Goal: Use online tool/utility: Utilize a website feature to perform a specific function

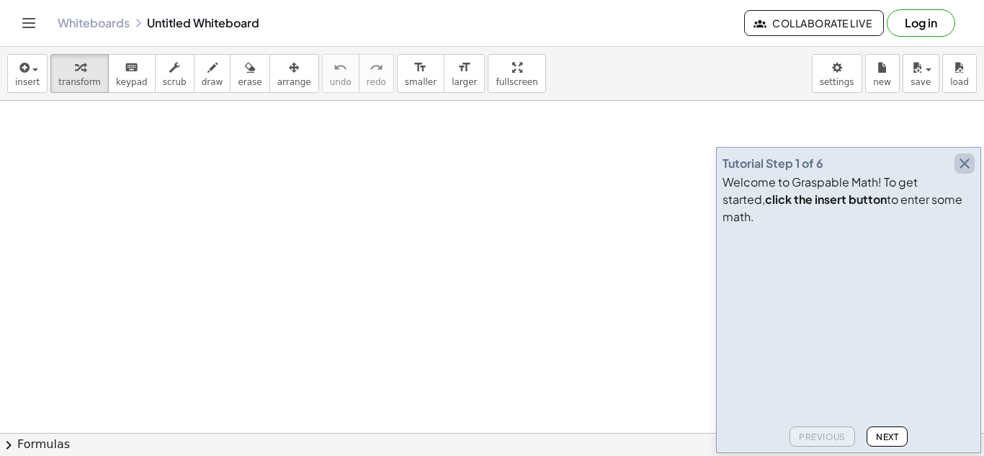
click at [966, 172] on icon "button" at bounding box center [963, 163] width 17 height 17
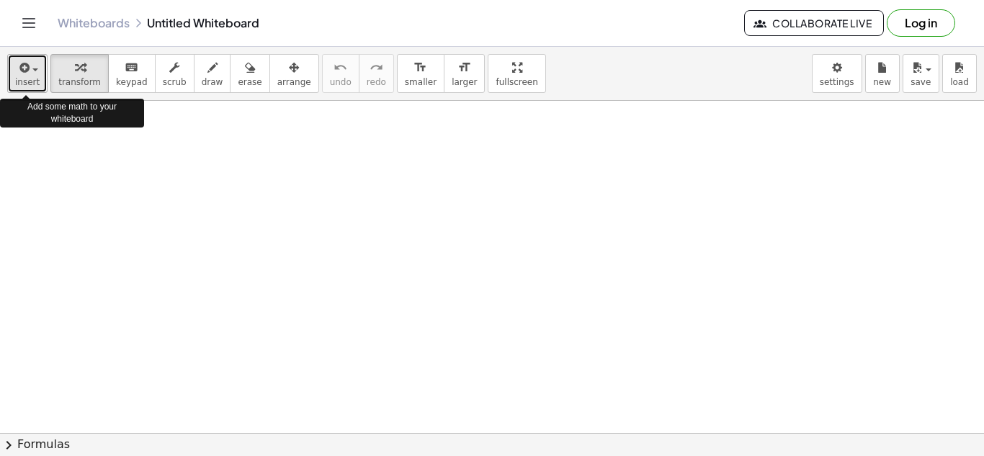
click at [39, 76] on button "insert" at bounding box center [27, 73] width 40 height 39
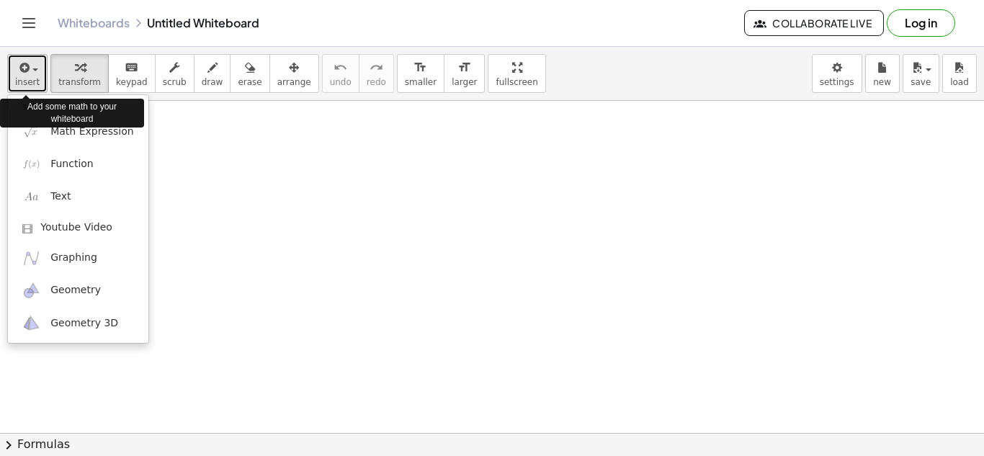
click at [39, 76] on button "insert" at bounding box center [27, 73] width 40 height 39
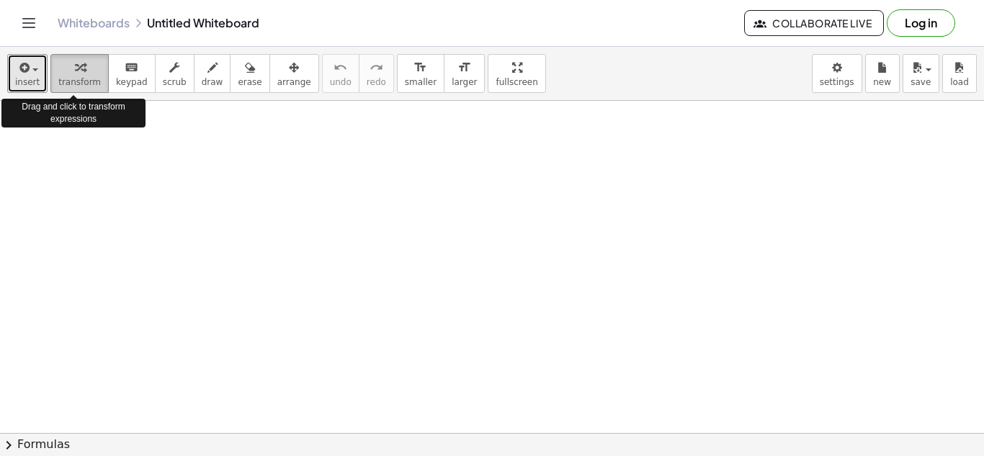
click at [68, 82] on span "transform" at bounding box center [79, 82] width 42 height 10
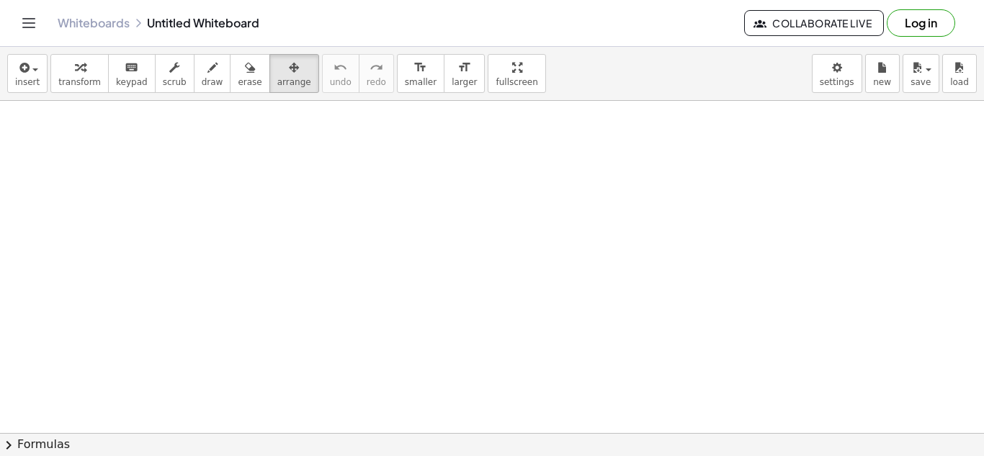
drag, startPoint x: 881, startPoint y: 60, endPoint x: 635, endPoint y: 287, distance: 334.8
click at [635, 287] on div at bounding box center [492, 433] width 984 height 664
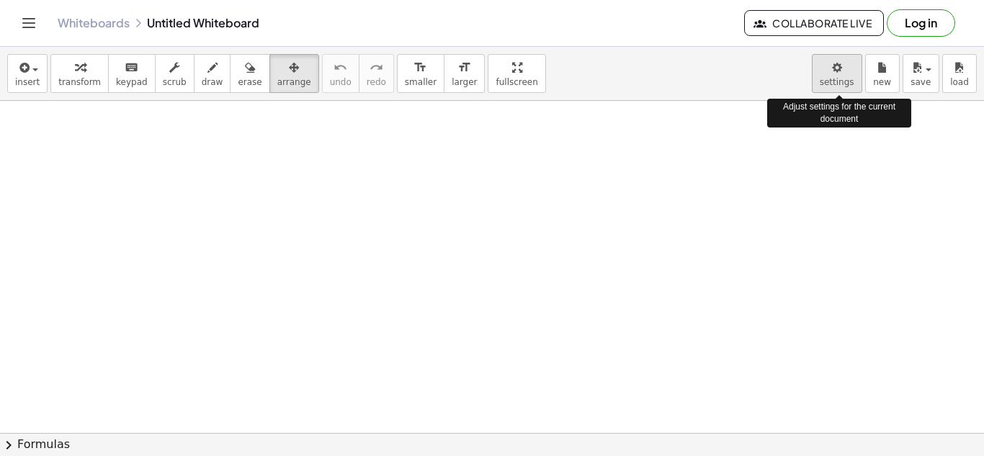
click at [850, 62] on body "Graspable Math Activities Get Started Activity Bank Assigned Work Classes White…" at bounding box center [492, 228] width 984 height 456
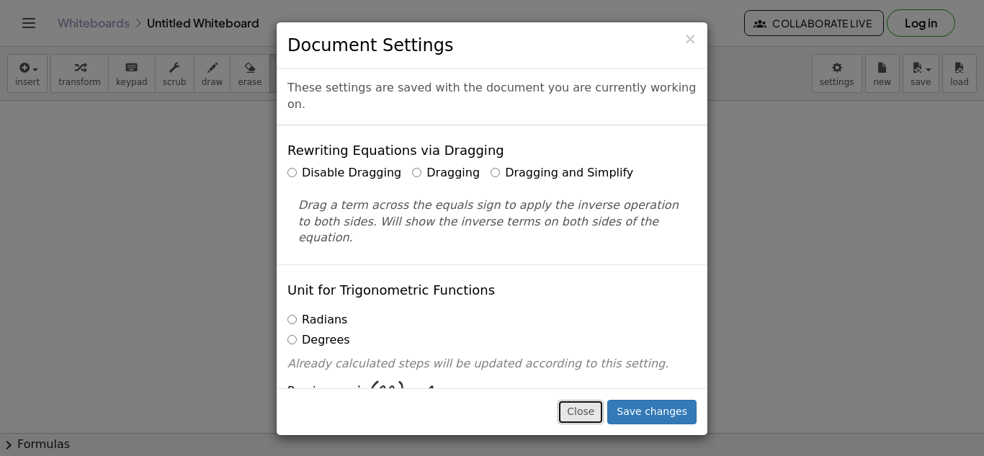
click at [603, 418] on button "Close" at bounding box center [580, 412] width 46 height 24
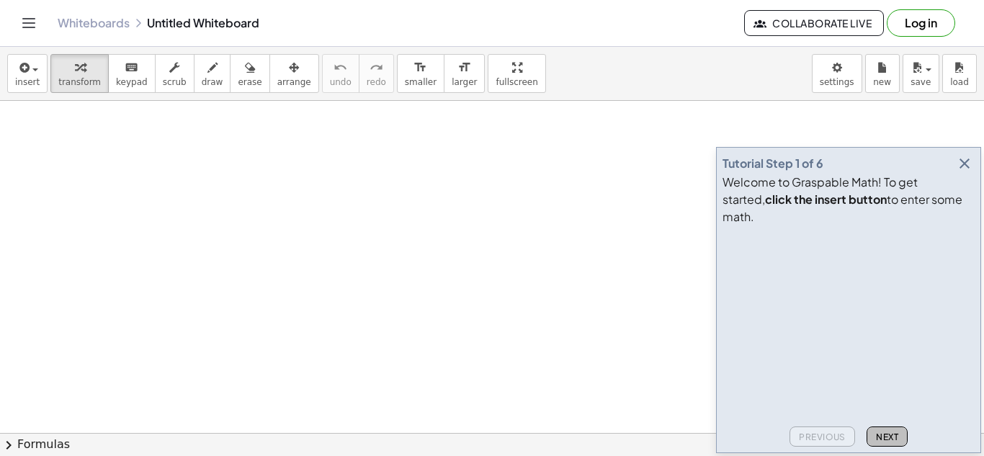
click at [883, 436] on span "Next" at bounding box center [887, 436] width 22 height 11
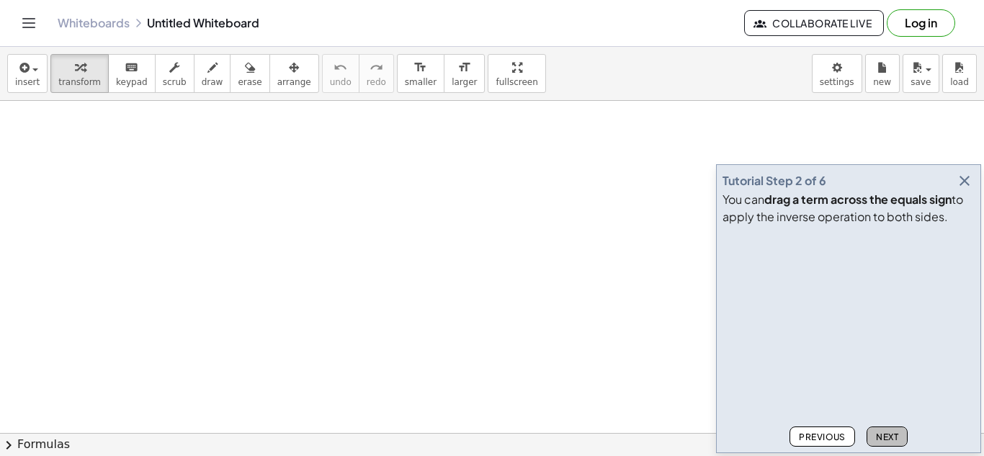
click at [885, 431] on span "Next" at bounding box center [887, 436] width 22 height 11
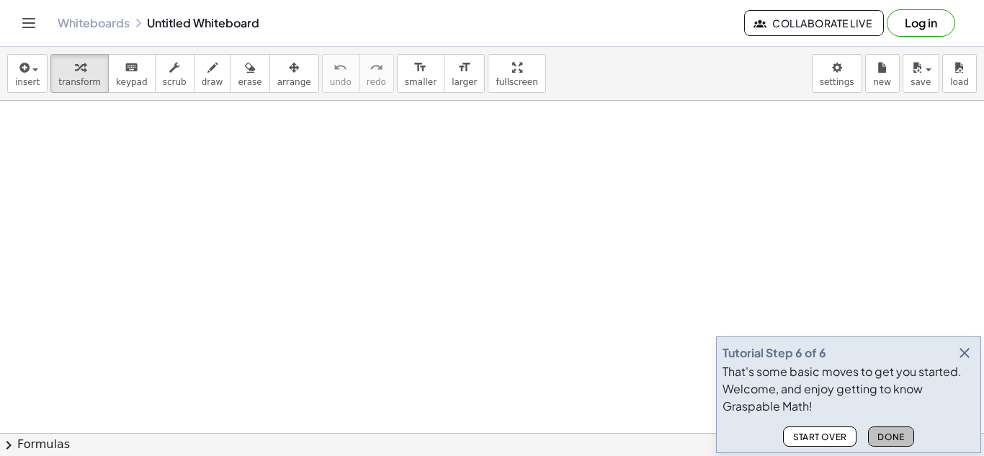
click at [885, 431] on span "Done" at bounding box center [890, 436] width 27 height 11
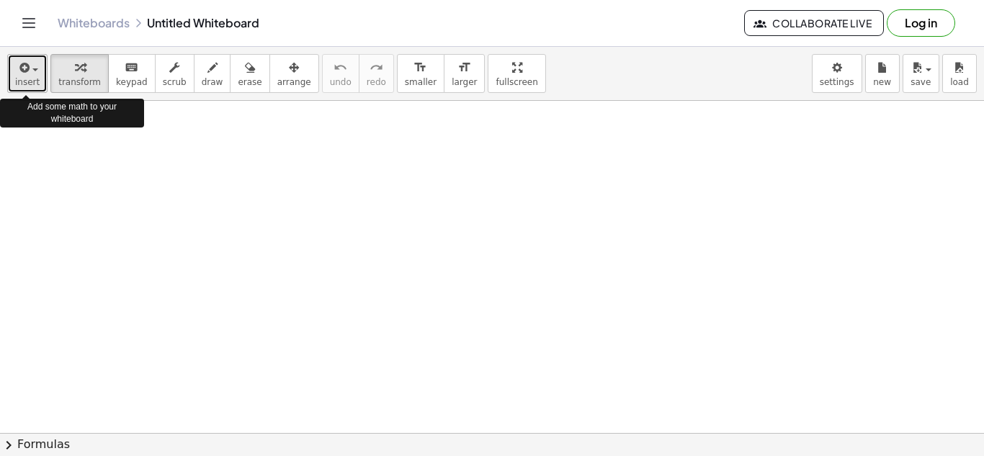
click at [40, 72] on button "insert" at bounding box center [27, 73] width 40 height 39
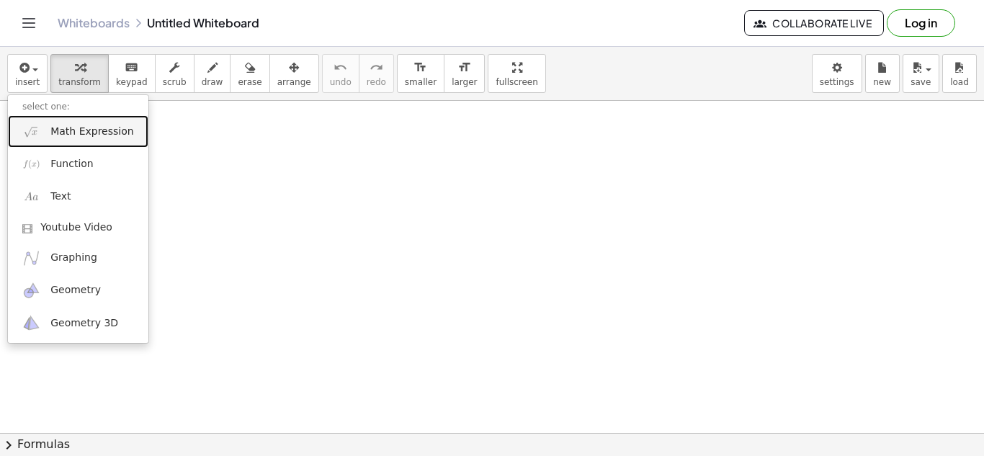
click at [83, 130] on span "Math Expression" at bounding box center [91, 132] width 83 height 14
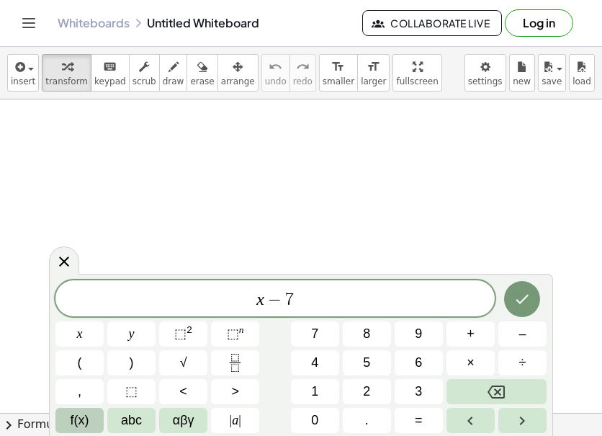
click at [94, 415] on button "f(x)" at bounding box center [79, 420] width 48 height 25
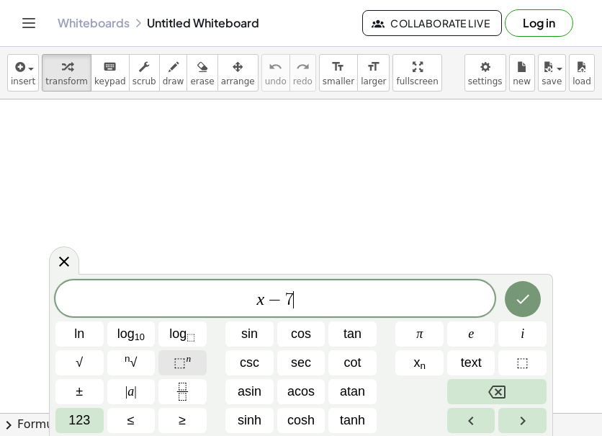
click at [182, 359] on span "⬚" at bounding box center [180, 362] width 12 height 14
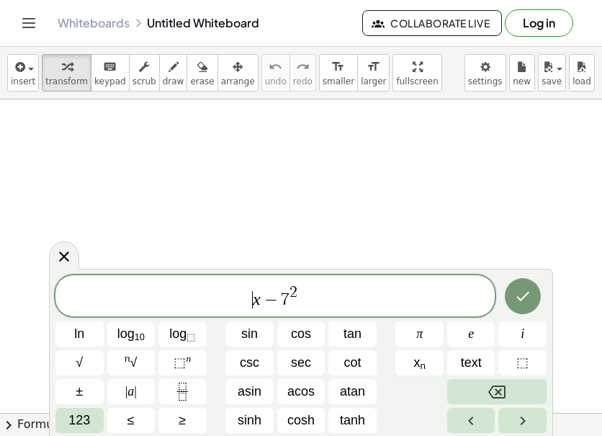
click at [242, 295] on span "​ x − 7 2" at bounding box center [274, 297] width 439 height 26
click at [81, 421] on span "123" at bounding box center [79, 419] width 22 height 19
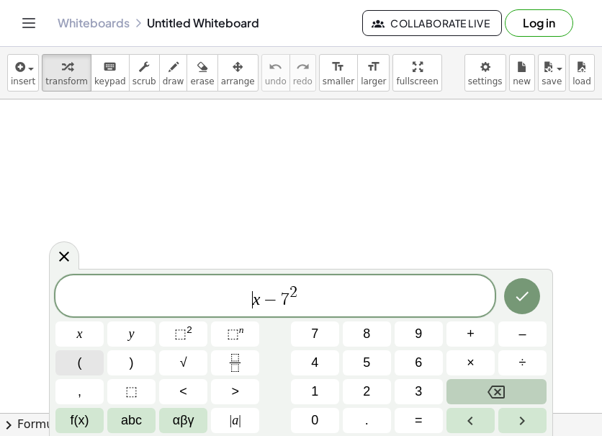
click at [76, 362] on button "(" at bounding box center [79, 362] width 48 height 25
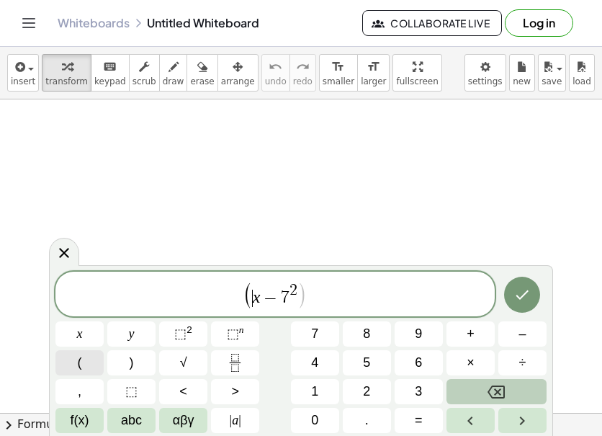
click at [76, 362] on button "(" at bounding box center [79, 362] width 48 height 25
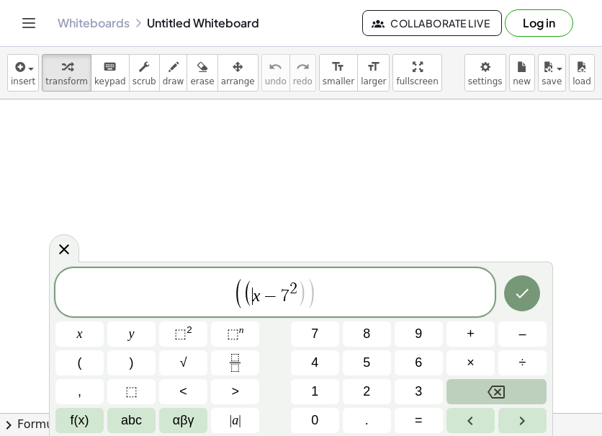
click at [495, 383] on icon "Backspace" at bounding box center [495, 391] width 17 height 17
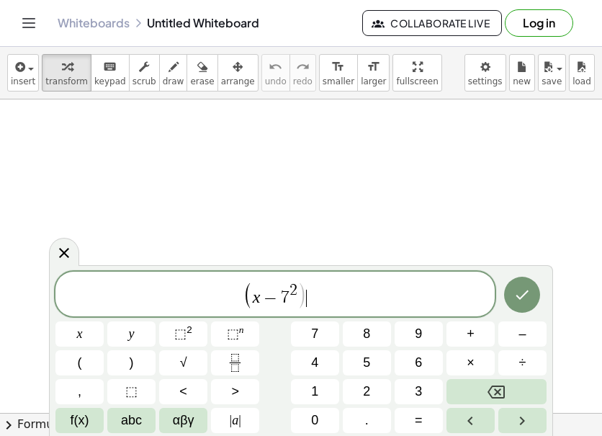
click at [309, 297] on span "( x − 7 2 ) ​" at bounding box center [274, 295] width 439 height 30
click at [148, 359] on button ")" at bounding box center [131, 362] width 48 height 25
click at [523, 304] on button "Done" at bounding box center [522, 294] width 36 height 36
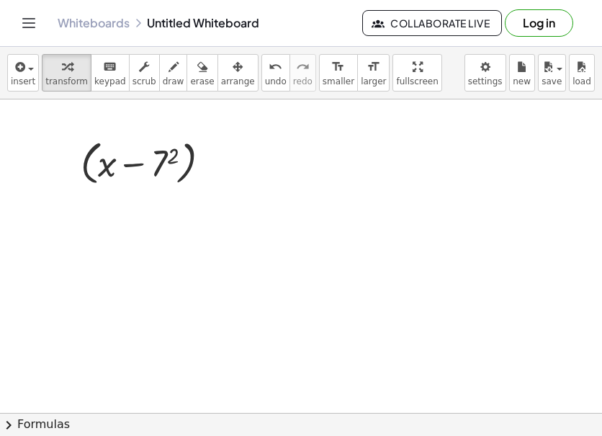
click at [38, 429] on button "chevron_right Formulas" at bounding box center [301, 424] width 602 height 23
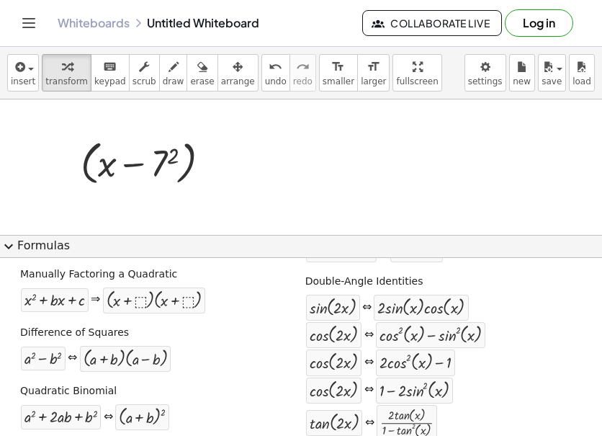
scroll to position [136, 0]
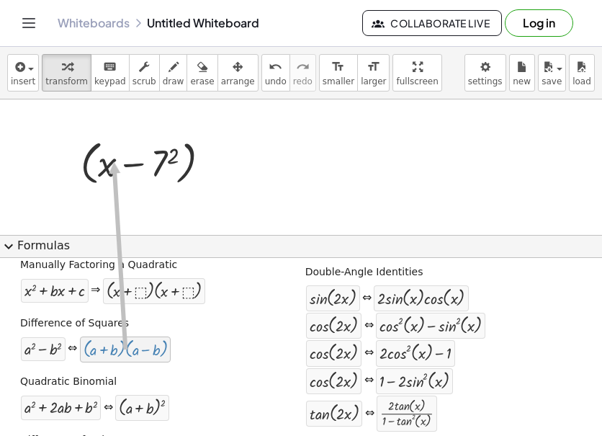
drag, startPoint x: 124, startPoint y: 355, endPoint x: 116, endPoint y: 150, distance: 205.4
click at [215, 162] on div at bounding box center [215, 164] width 16 height 16
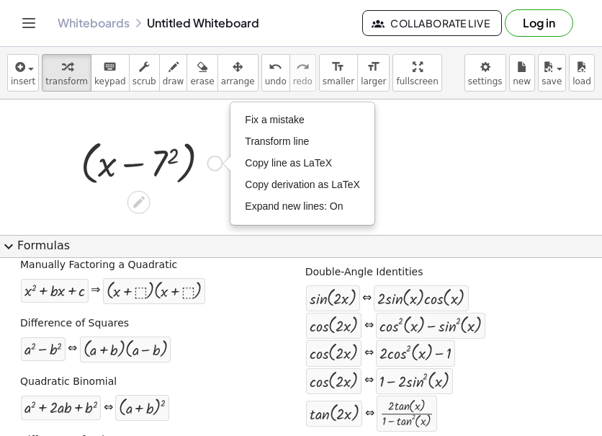
click at [215, 162] on div "Fix a mistake Transform line Copy line as LaTeX Copy derivation as LaTeX Expand…" at bounding box center [215, 164] width 16 height 16
drag, startPoint x: 104, startPoint y: 161, endPoint x: 100, endPoint y: 201, distance: 39.8
click at [159, 162] on div at bounding box center [151, 162] width 156 height 55
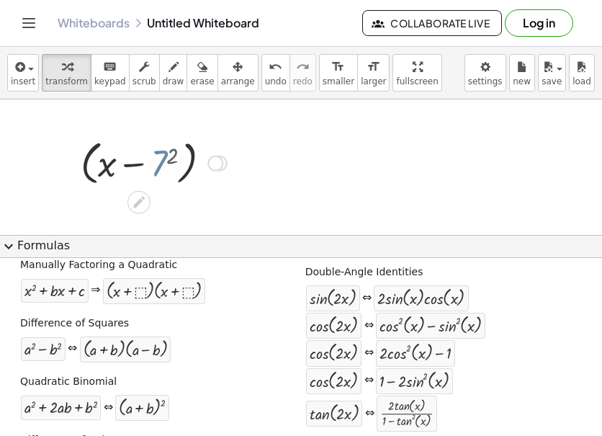
click at [159, 162] on div at bounding box center [151, 162] width 165 height 55
click at [101, 173] on div at bounding box center [151, 162] width 165 height 55
drag, startPoint x: 101, startPoint y: 173, endPoint x: 206, endPoint y: 195, distance: 107.5
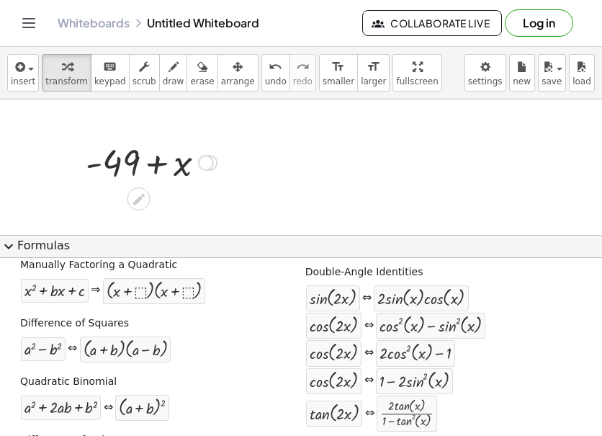
click at [210, 158] on div at bounding box center [206, 163] width 16 height 16
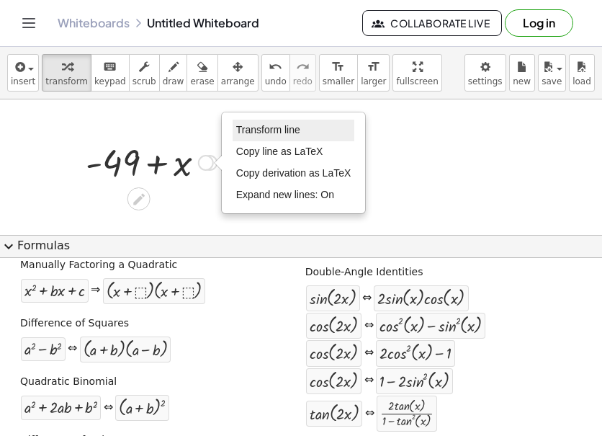
click at [268, 131] on span "Transform line" at bounding box center [268, 130] width 64 height 12
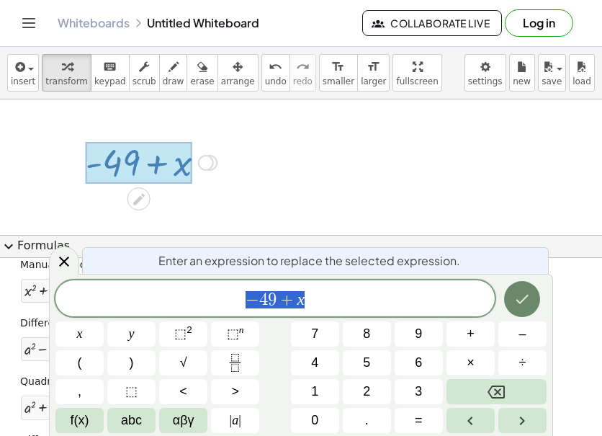
click at [519, 297] on icon "Done" at bounding box center [521, 298] width 17 height 17
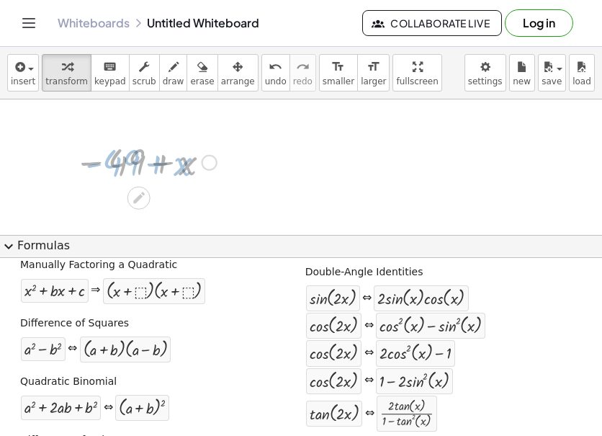
click at [519, 297] on div "sin ( , · 2 · x ) ⇔ · 2 · sin ( , x ) · cos ( , x )" at bounding box center [436, 297] width 262 height 27
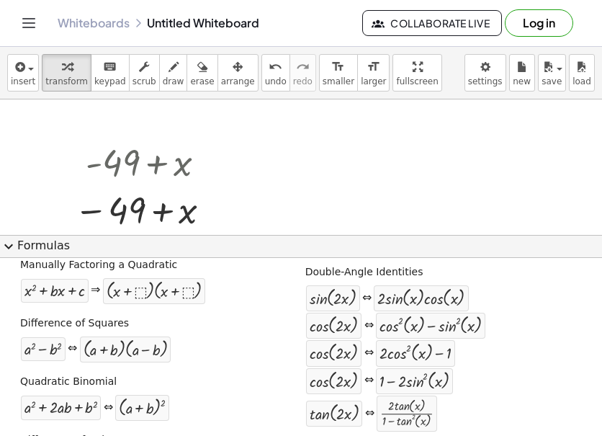
click at [19, 241] on button "expand_more Formulas" at bounding box center [301, 246] width 602 height 23
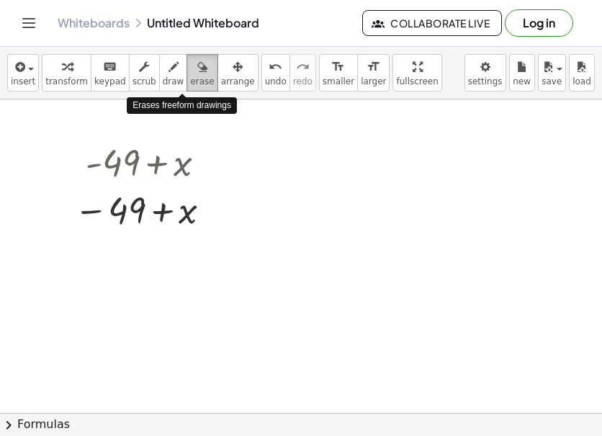
click at [197, 68] on icon "button" at bounding box center [202, 66] width 10 height 17
drag, startPoint x: 178, startPoint y: 68, endPoint x: 182, endPoint y: 77, distance: 9.7
click at [186, 77] on button "erase" at bounding box center [201, 72] width 31 height 37
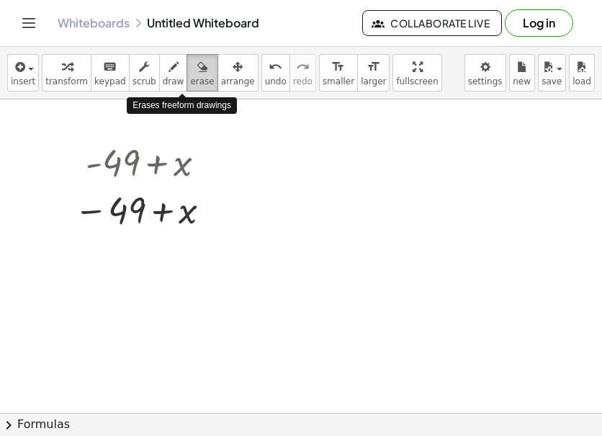
click at [190, 77] on span "erase" at bounding box center [202, 81] width 24 height 10
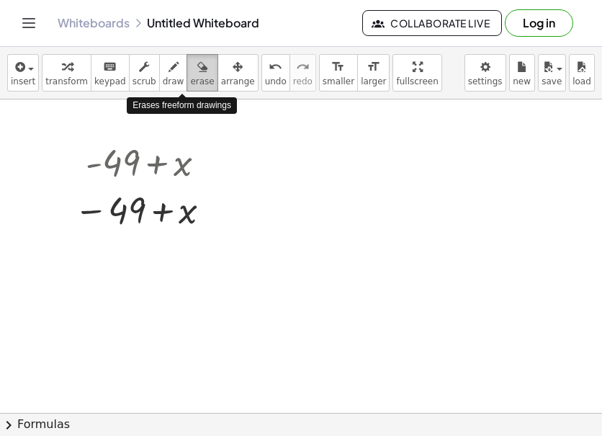
click at [190, 77] on span "erase" at bounding box center [202, 81] width 24 height 10
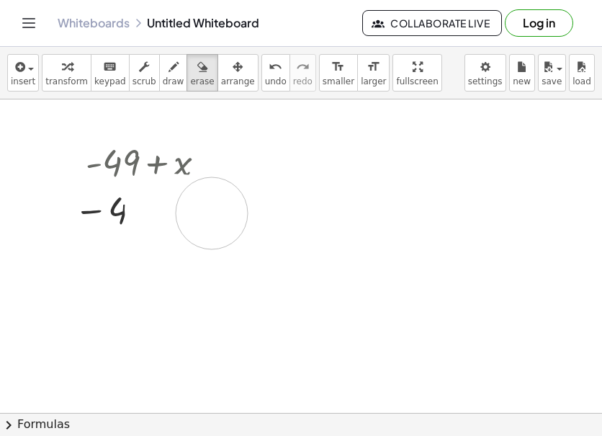
drag, startPoint x: 161, startPoint y: 210, endPoint x: 210, endPoint y: 213, distance: 49.8
drag, startPoint x: 199, startPoint y: 151, endPoint x: 148, endPoint y: 215, distance: 82.0
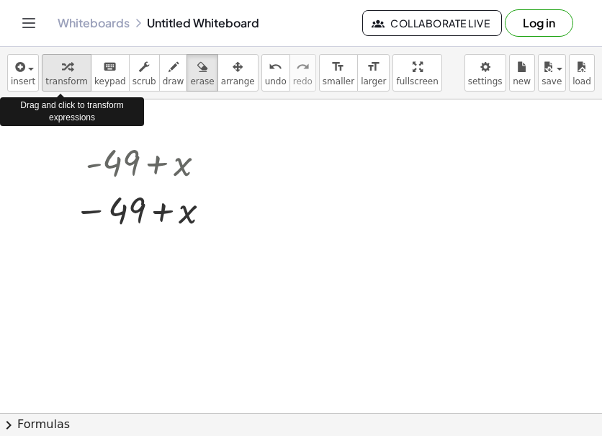
click at [50, 80] on span "transform" at bounding box center [66, 81] width 42 height 10
click at [12, 84] on span "insert" at bounding box center [23, 81] width 24 height 10
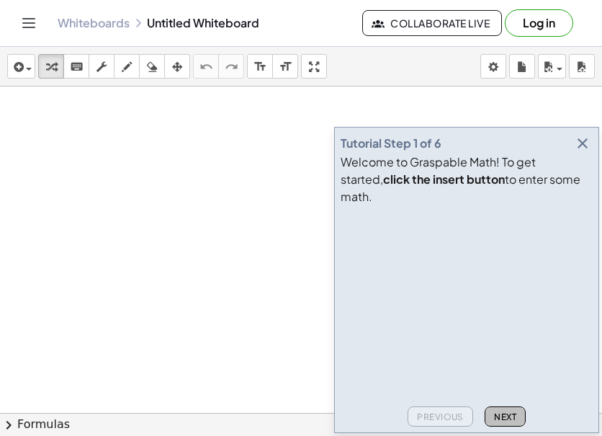
click at [511, 413] on span "Next" at bounding box center [505, 416] width 22 height 11
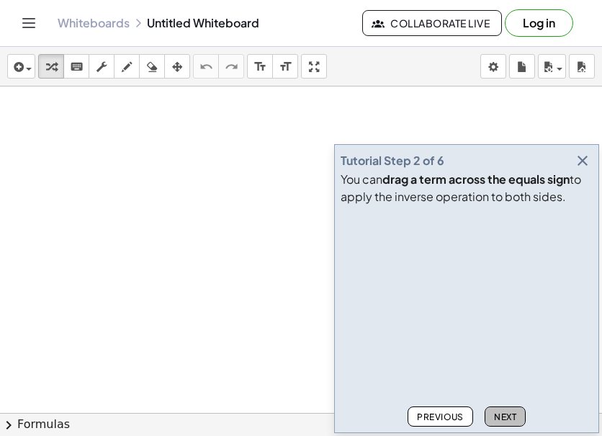
click at [513, 413] on span "Next" at bounding box center [505, 416] width 22 height 11
